Goal: Transaction & Acquisition: Book appointment/travel/reservation

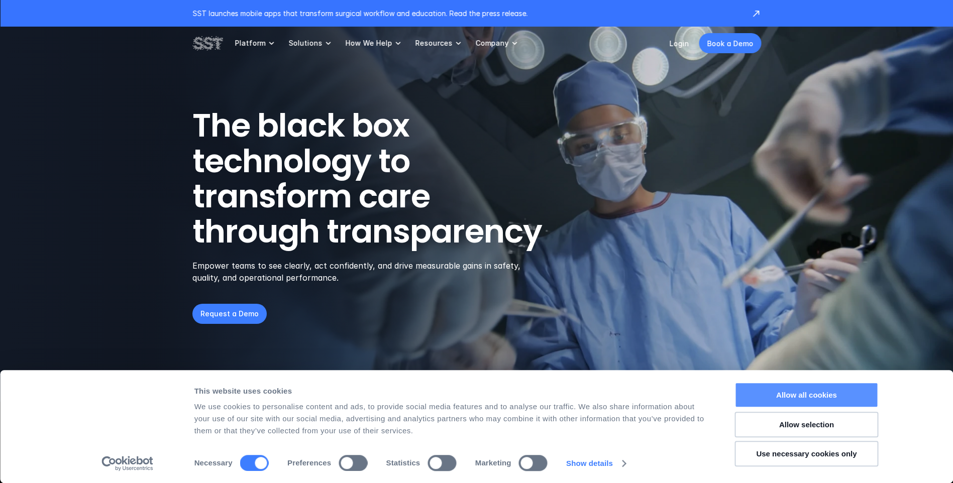
click at [774, 388] on button "Allow all cookies" at bounding box center [807, 395] width 144 height 26
checkbox input "true"
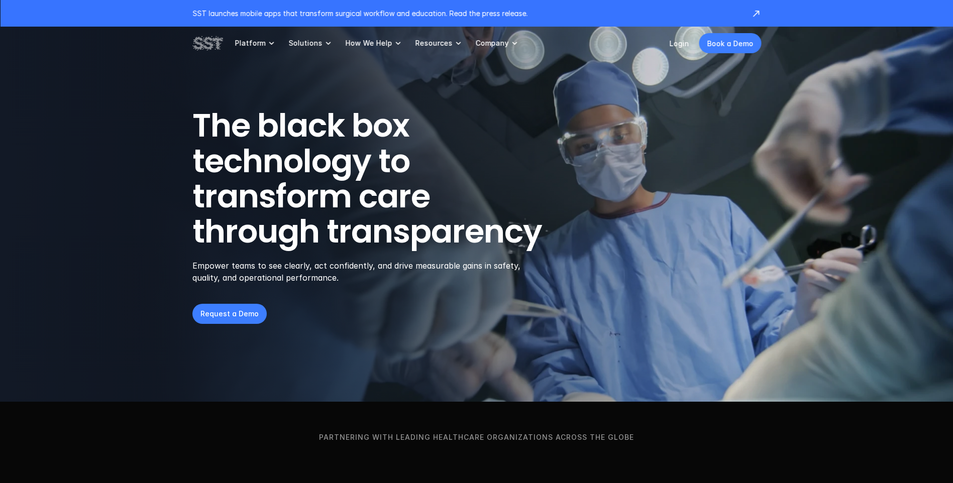
click at [232, 315] on p "Request a Demo" at bounding box center [229, 313] width 58 height 11
